Goal: Task Accomplishment & Management: Manage account settings

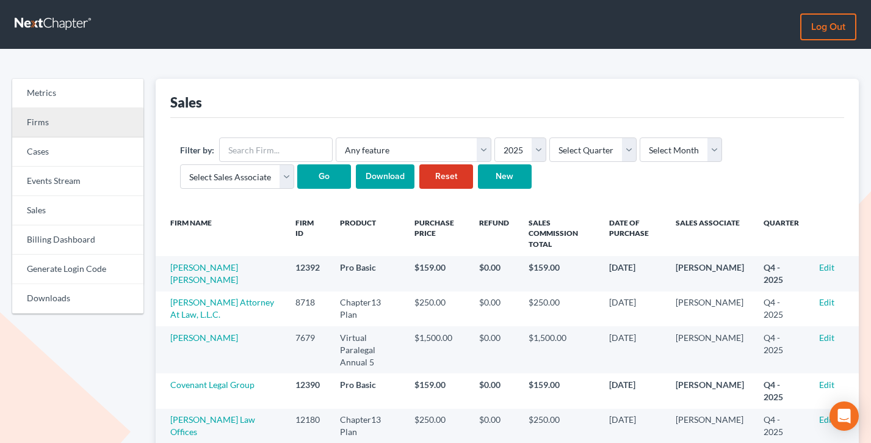
click at [55, 117] on link "Firms" at bounding box center [77, 122] width 131 height 29
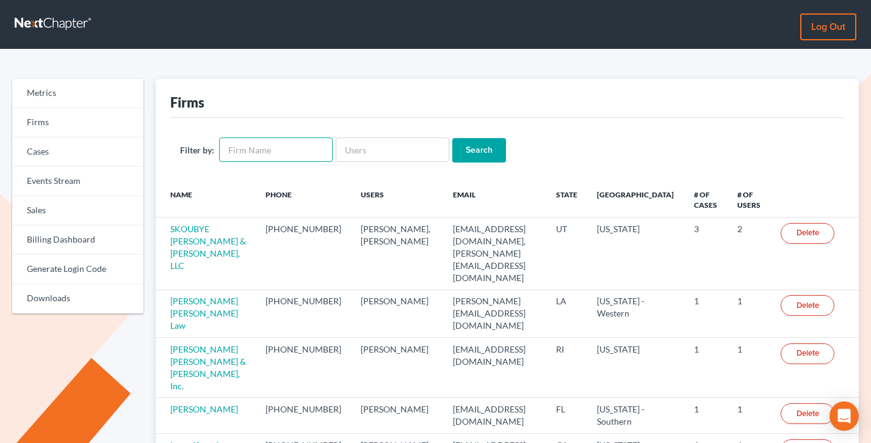
click at [245, 140] on input "text" at bounding box center [276, 149] width 114 height 24
type input "gavzy"
click at [452, 138] on input "Search" at bounding box center [479, 150] width 54 height 24
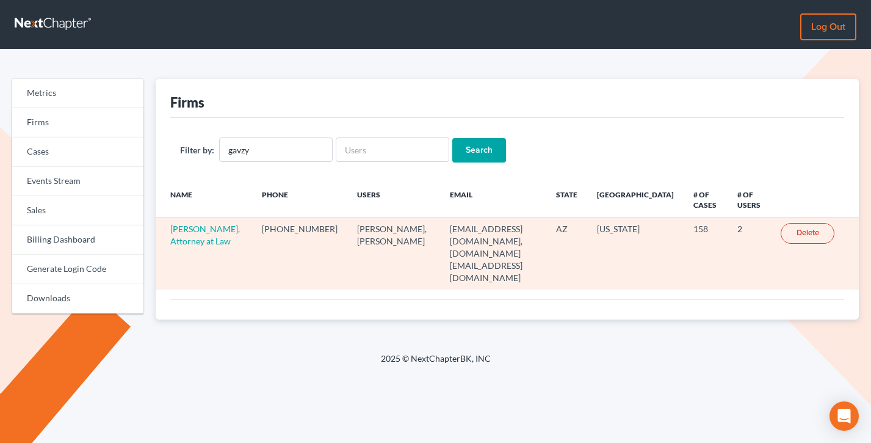
click at [189, 235] on td "Stuart D. Gavzy, Attorney at Law" at bounding box center [204, 253] width 97 height 72
click at [188, 228] on link "Stuart D. Gavzy, Attorney at Law" at bounding box center [205, 234] width 70 height 23
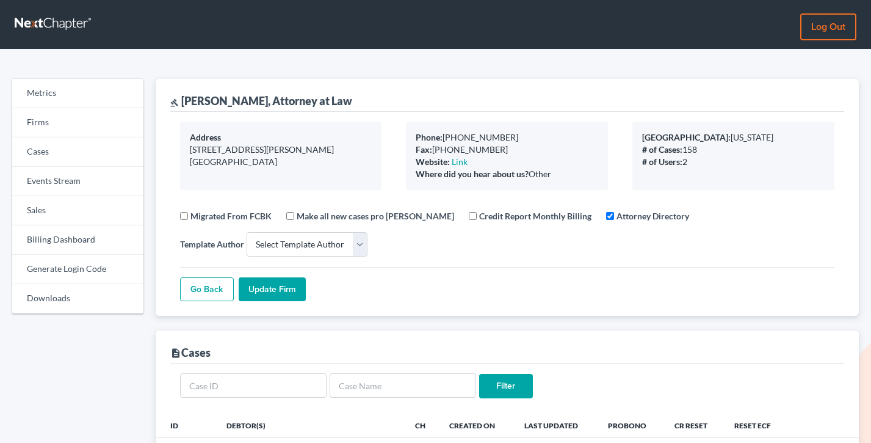
select select
click at [87, 121] on link "Firms" at bounding box center [77, 122] width 131 height 29
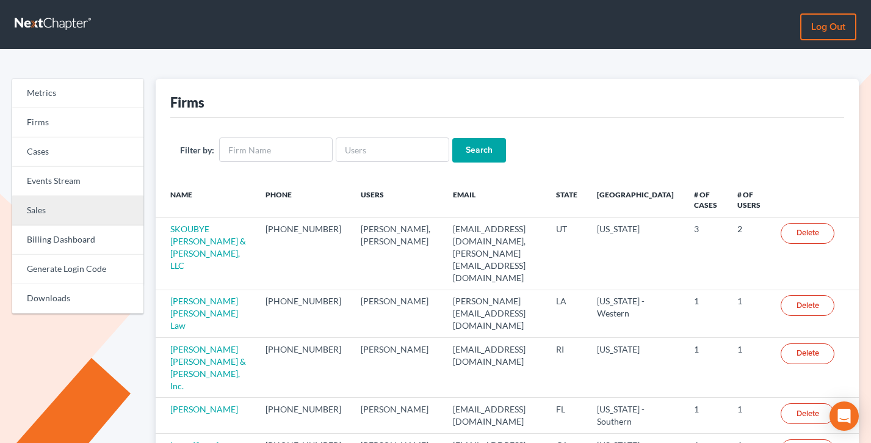
click at [46, 216] on link "Sales" at bounding box center [77, 210] width 131 height 29
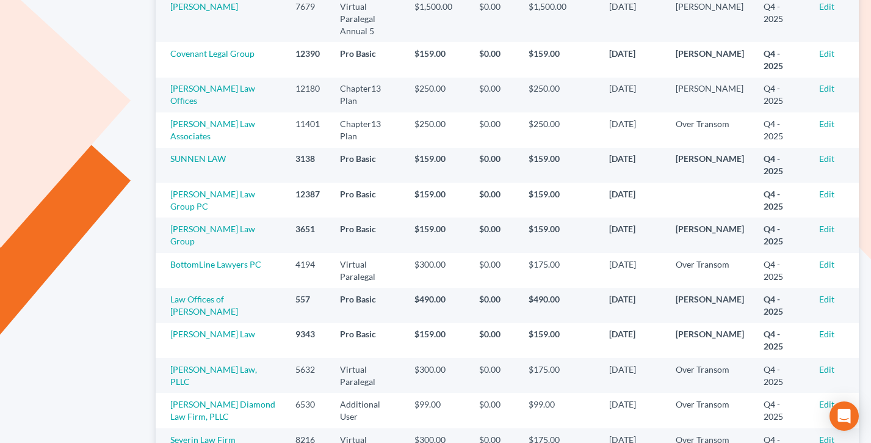
scroll to position [351, 0]
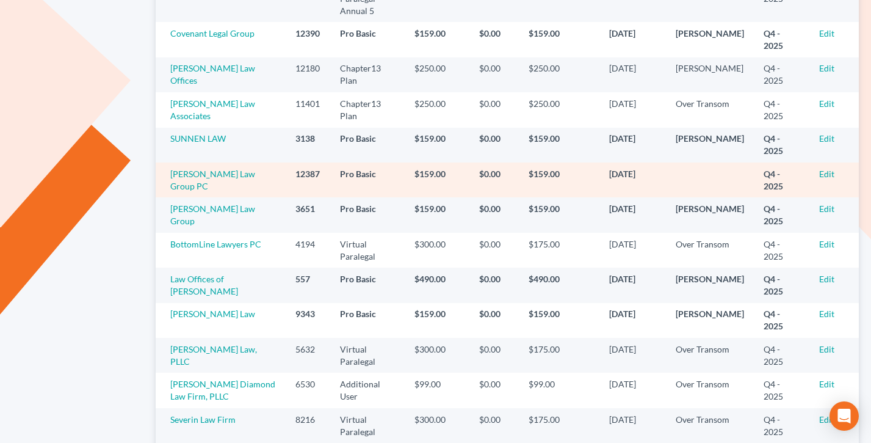
click at [824, 167] on td "Edit" at bounding box center [834, 179] width 49 height 35
click at [828, 169] on link "Edit" at bounding box center [826, 174] width 15 height 10
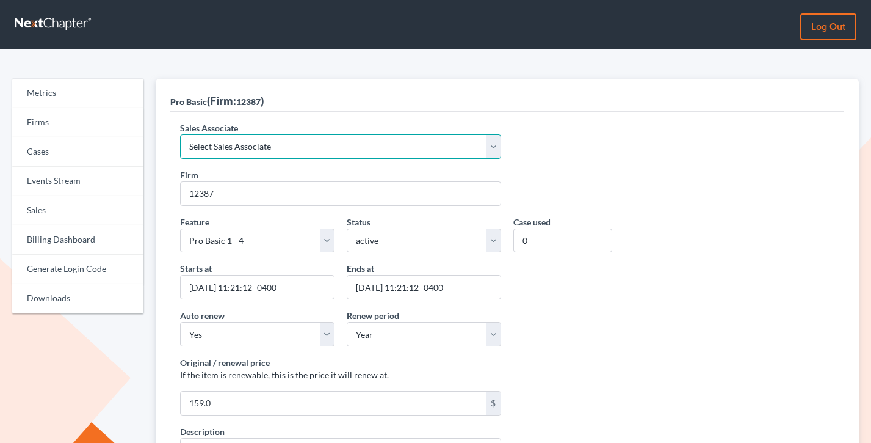
click at [233, 145] on select "Select Sales Associate [PERSON_NAME] Over Transom [PERSON_NAME]" at bounding box center [340, 146] width 321 height 24
select select "7676"
click at [180, 134] on select "Select Sales Associate Alex Seymour Over Transom Tim Shadoan" at bounding box center [340, 146] width 321 height 24
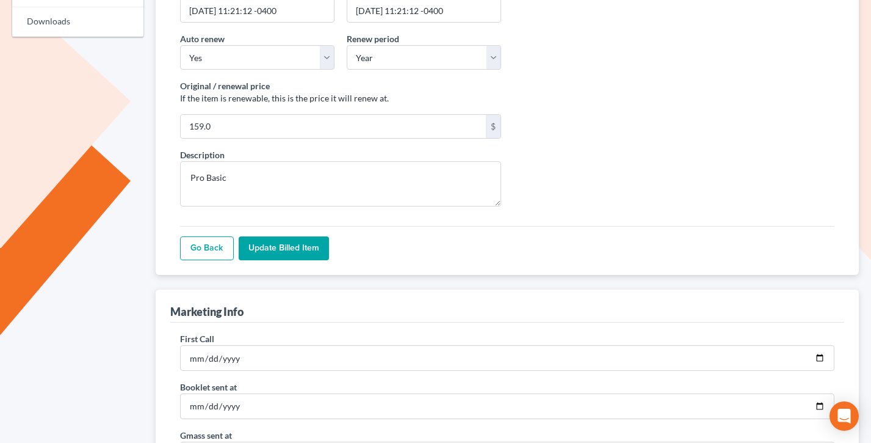
click at [295, 266] on div "Sales Associate Select Sales Associate Alex Seymour Over Transom Tim Shadoan Fi…" at bounding box center [507, 55] width 675 height 440
click at [291, 245] on input "Update Billed item" at bounding box center [284, 248] width 90 height 24
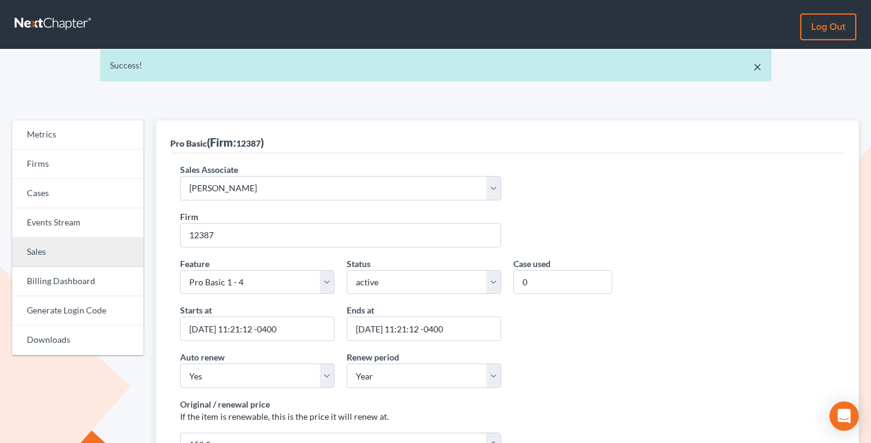
click at [34, 256] on link "Sales" at bounding box center [77, 251] width 131 height 29
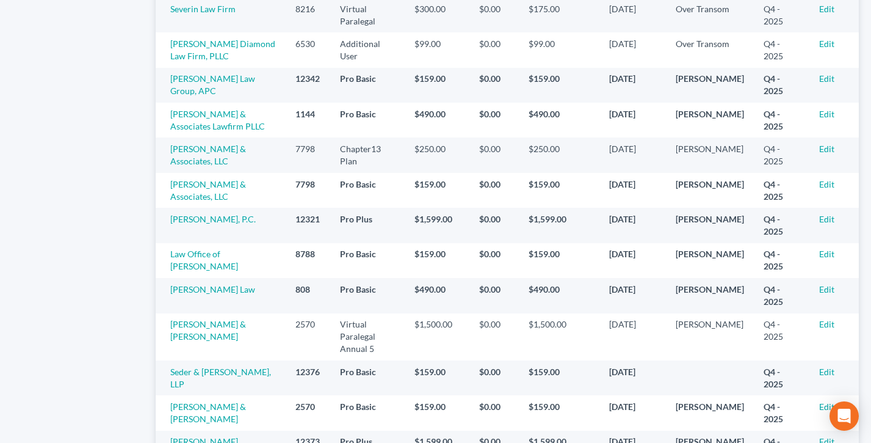
scroll to position [888, 0]
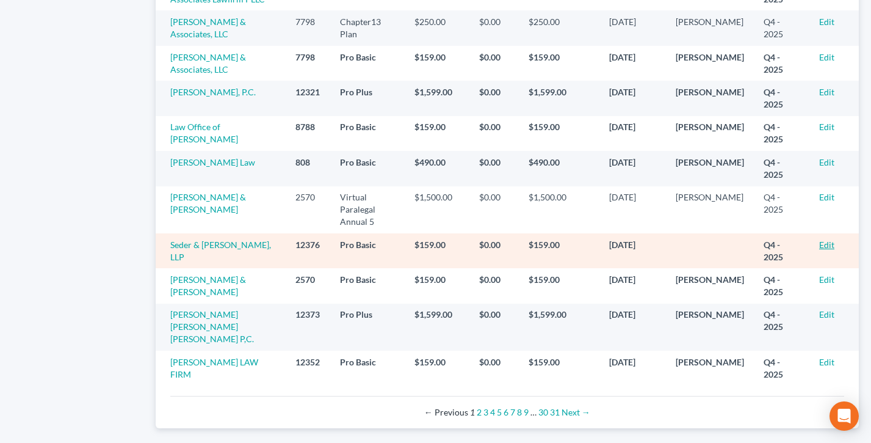
click at [827, 239] on link "Edit" at bounding box center [826, 244] width 15 height 10
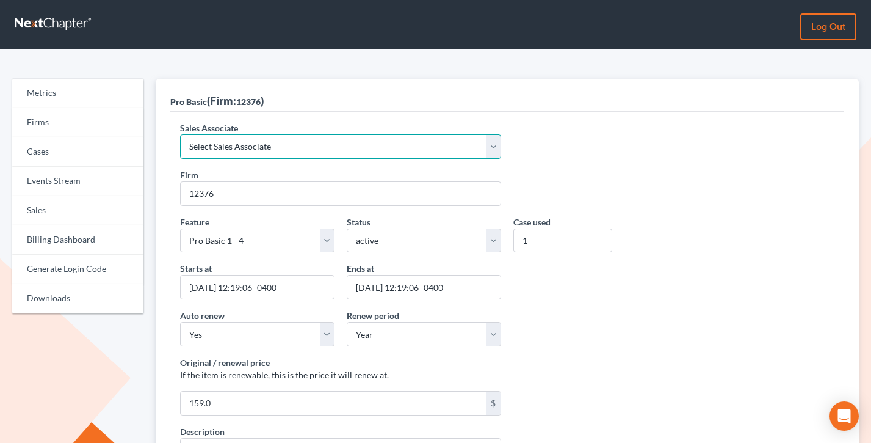
click at [306, 157] on select "Select Sales Associate Alex Seymour Over Transom Tim Shadoan" at bounding box center [340, 146] width 321 height 24
select select "7676"
click at [180, 134] on select "Select Sales Associate Alex Seymour Over Transom Tim Shadoan" at bounding box center [340, 146] width 321 height 24
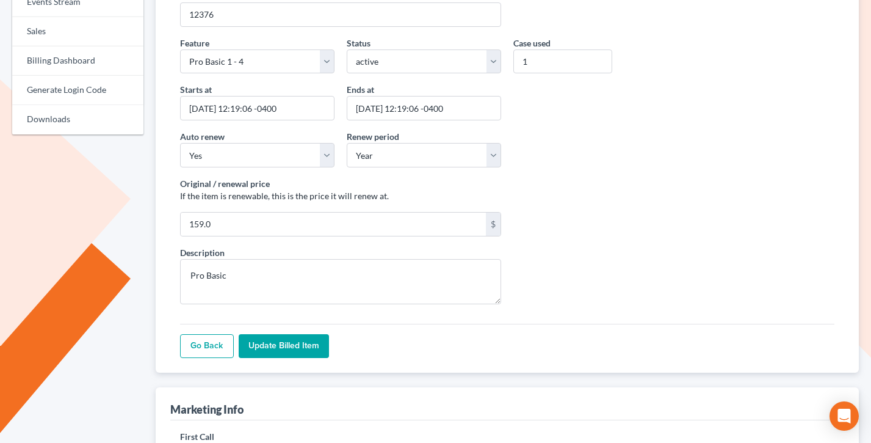
click at [264, 334] on input "Update Billed item" at bounding box center [284, 346] width 90 height 24
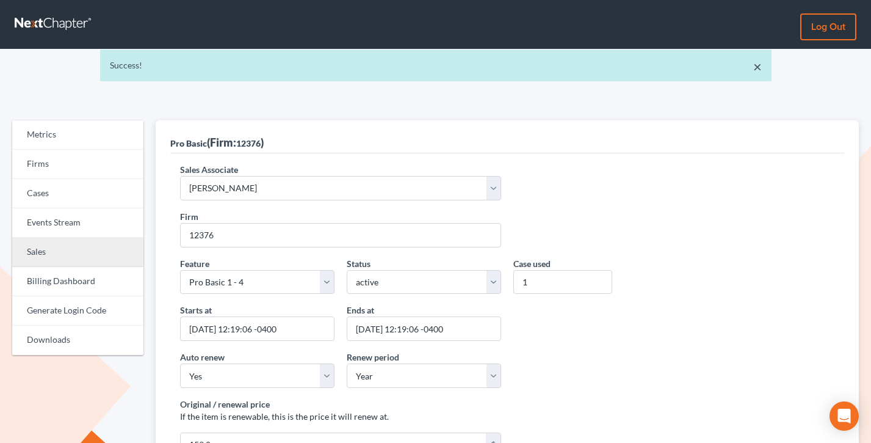
click at [32, 257] on link "Sales" at bounding box center [77, 251] width 131 height 29
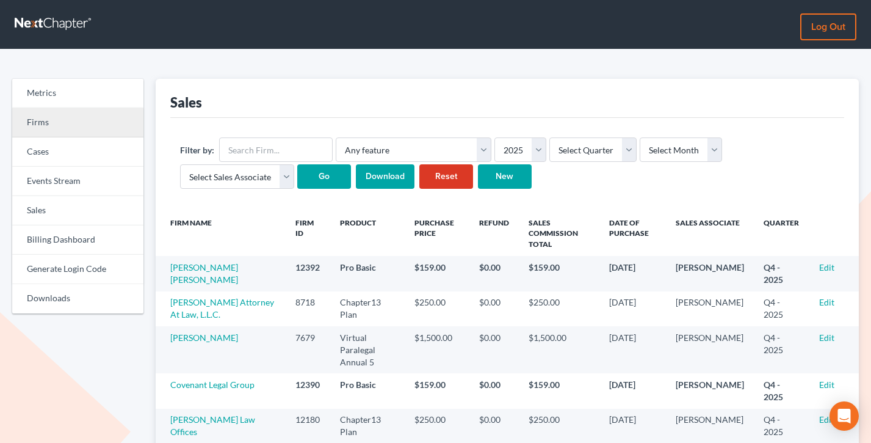
click at [54, 123] on link "Firms" at bounding box center [77, 122] width 131 height 29
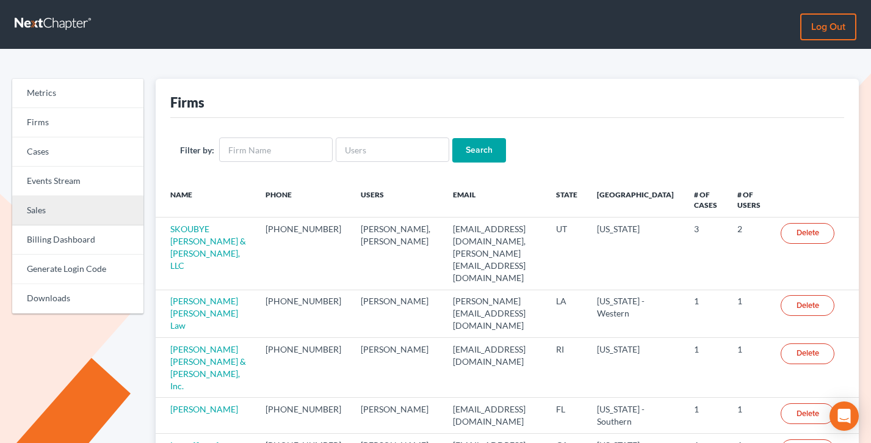
click at [43, 224] on link "Sales" at bounding box center [77, 210] width 131 height 29
click at [51, 205] on link "Sales" at bounding box center [77, 210] width 131 height 29
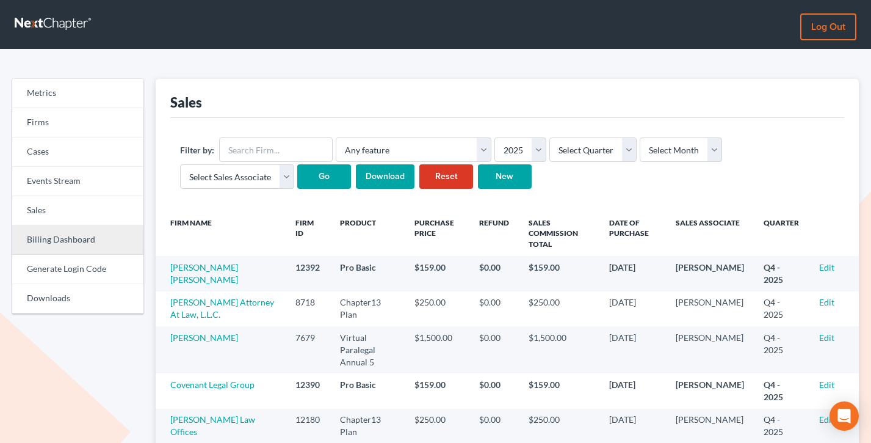
click at [65, 232] on link "Billing Dashboard" at bounding box center [77, 239] width 131 height 29
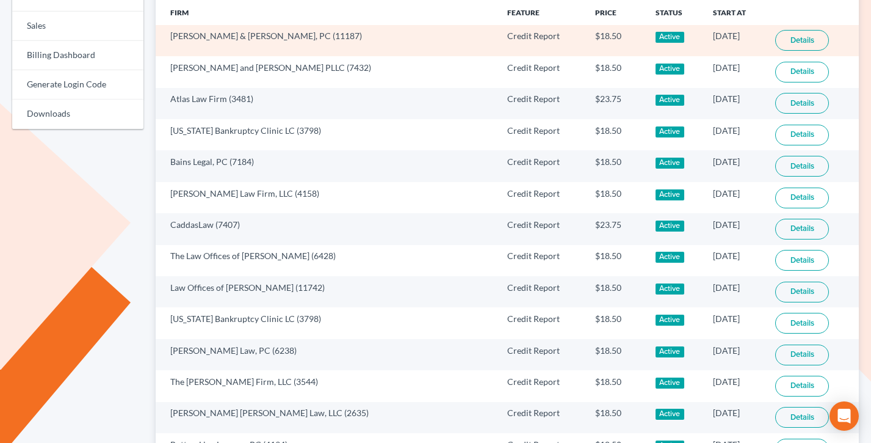
scroll to position [99, 0]
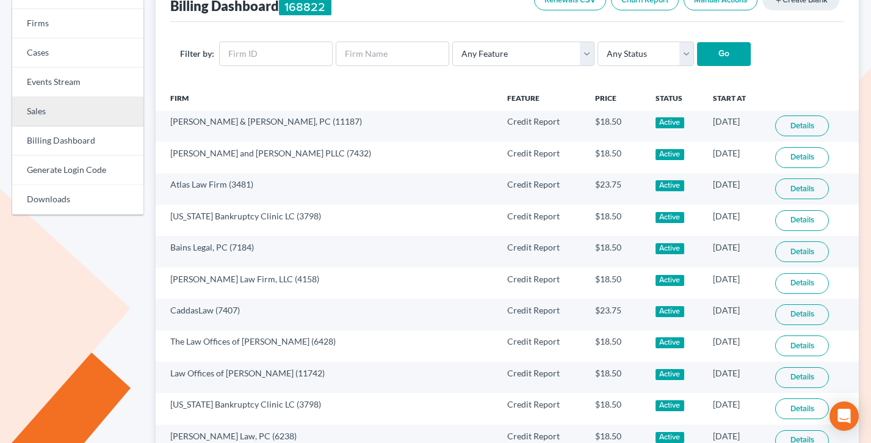
click at [41, 113] on link "Sales" at bounding box center [77, 111] width 131 height 29
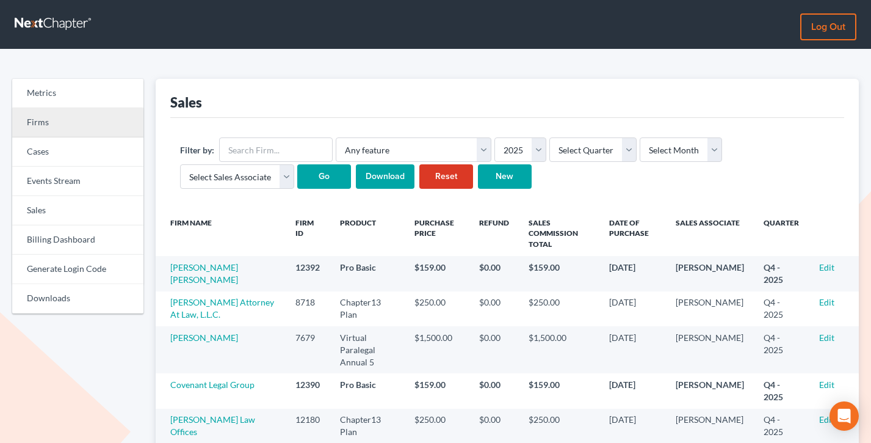
click at [70, 125] on link "Firms" at bounding box center [77, 122] width 131 height 29
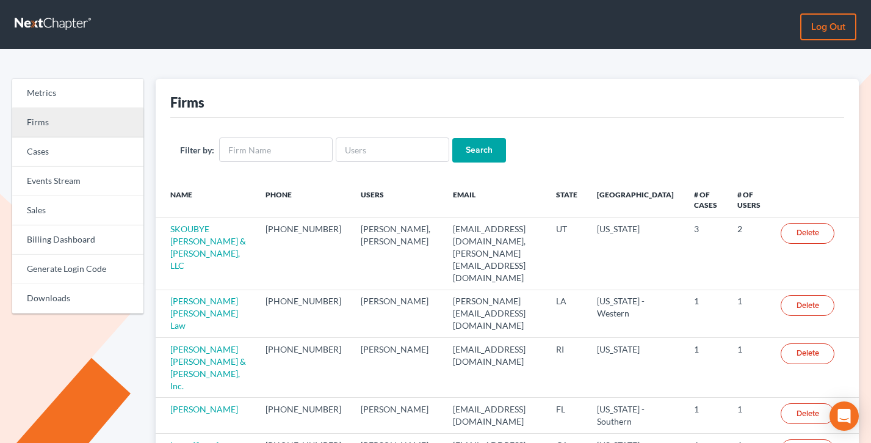
click at [58, 118] on link "Firms" at bounding box center [77, 122] width 131 height 29
